Goal: Task Accomplishment & Management: Manage account settings

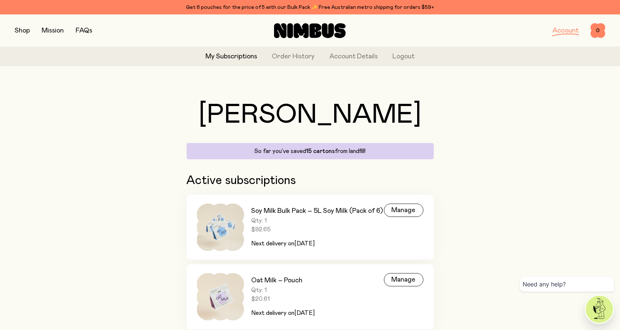
drag, startPoint x: 20, startPoint y: 28, endPoint x: 85, endPoint y: 59, distance: 71.3
click at [20, 29] on button "button" at bounding box center [22, 30] width 15 height 10
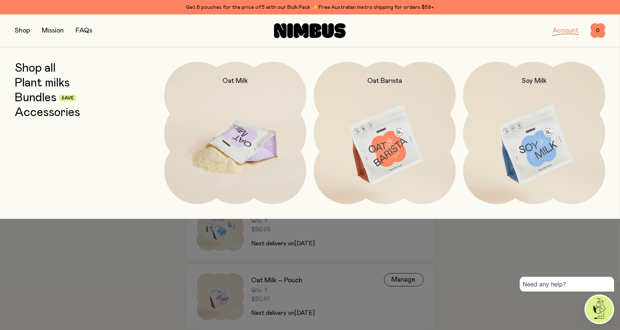
click at [261, 127] on img at bounding box center [235, 145] width 142 height 167
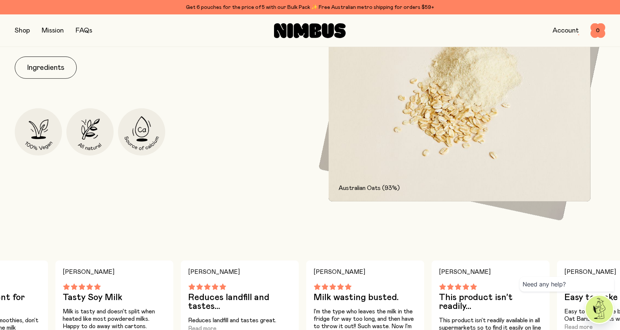
scroll to position [615, 0]
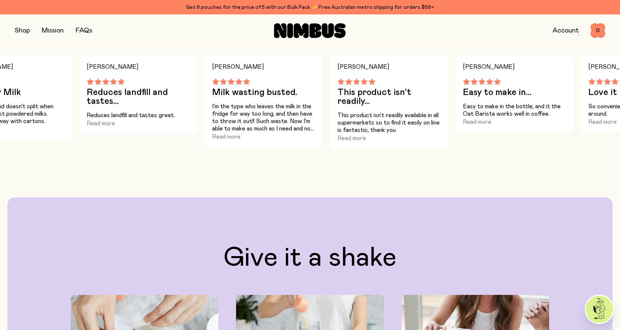
click at [133, 32] on div "Shop Mission FAQs" at bounding box center [113, 30] width 197 height 10
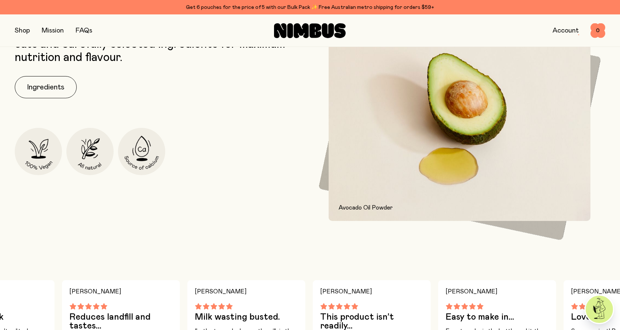
scroll to position [0, 0]
